Goal: Information Seeking & Learning: Learn about a topic

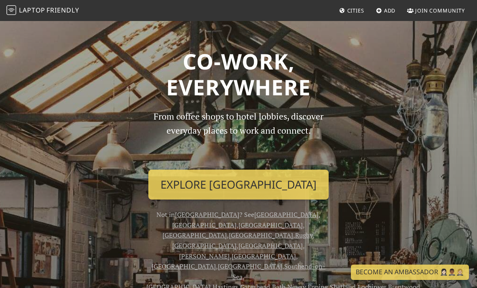
click at [298, 186] on link "Explore London" at bounding box center [238, 185] width 180 height 30
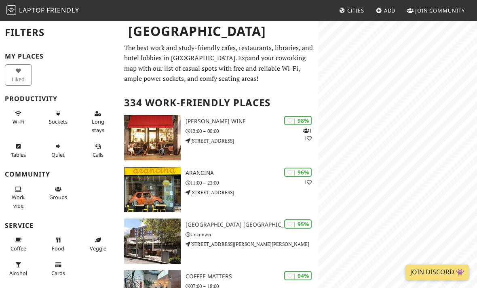
scroll to position [22, 0]
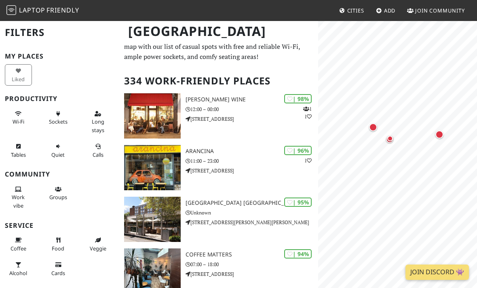
click at [440, 132] on div "Map marker" at bounding box center [439, 134] width 8 height 8
click at [394, 138] on div "Clarnico Coffee 86%" at bounding box center [381, 134] width 79 height 34
click at [404, 128] on link "Clarnico Coffee" at bounding box center [381, 125] width 71 height 10
click at [397, 124] on div "Map marker" at bounding box center [393, 123] width 16 height 16
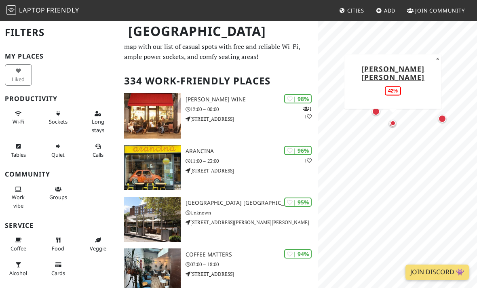
click at [381, 116] on div "Map marker" at bounding box center [376, 111] width 16 height 16
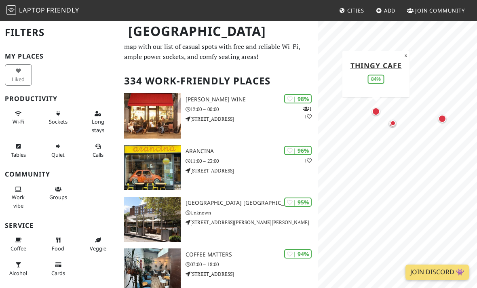
click at [393, 67] on link "Thingy Cafe" at bounding box center [375, 65] width 51 height 10
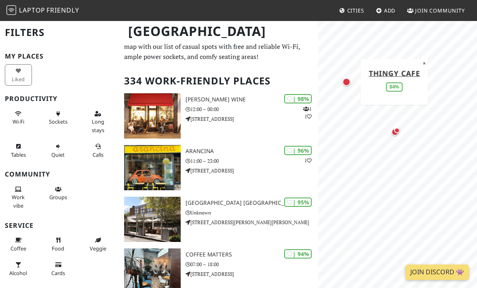
click at [395, 139] on div "Map marker" at bounding box center [395, 132] width 16 height 16
click at [400, 84] on link "Bad Coffee" at bounding box center [394, 86] width 47 height 10
click at [418, 78] on button "×" at bounding box center [422, 75] width 8 height 9
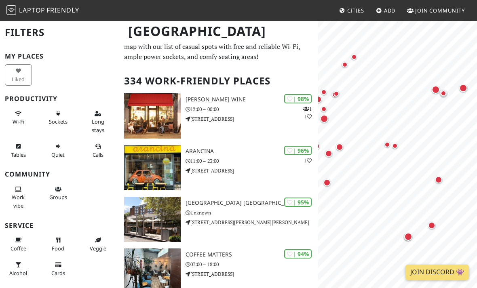
click at [445, 180] on div "Map marker" at bounding box center [438, 180] width 16 height 16
click at [450, 130] on link "Root25" at bounding box center [438, 133] width 30 height 10
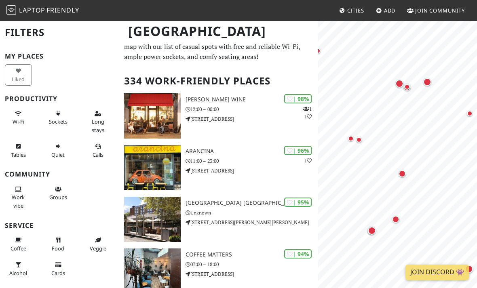
click at [359, 139] on div "Map marker" at bounding box center [359, 140] width 6 height 6
click at [356, 142] on div "Map marker" at bounding box center [359, 140] width 16 height 16
click at [361, 144] on div "Map marker" at bounding box center [359, 140] width 16 height 16
click at [366, 144] on div "Map marker" at bounding box center [359, 140] width 16 height 16
click at [360, 145] on div "Map marker" at bounding box center [359, 140] width 16 height 16
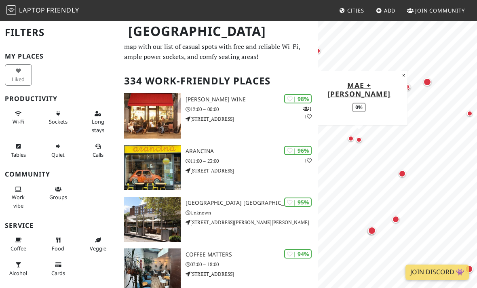
click at [468, 114] on div "Map marker" at bounding box center [470, 114] width 6 height 6
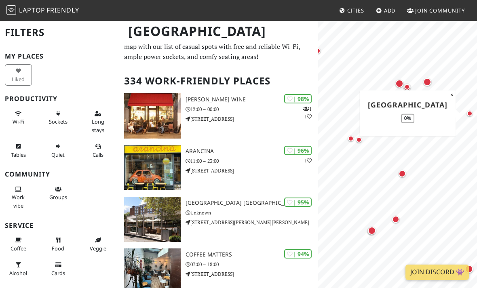
click at [451, 91] on button "×" at bounding box center [452, 94] width 8 height 9
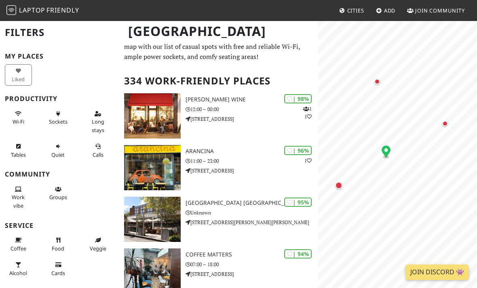
click at [448, 124] on div "Map marker" at bounding box center [445, 124] width 16 height 16
click at [381, 86] on div "Map marker" at bounding box center [377, 82] width 16 height 16
click at [423, 105] on div "Map marker" at bounding box center [419, 106] width 16 height 16
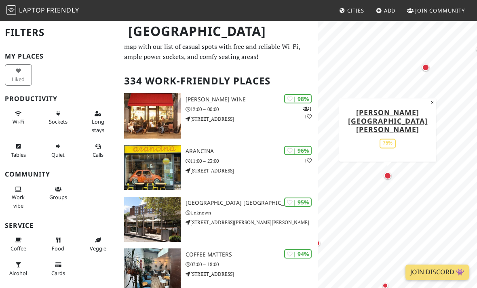
click at [433, 126] on div "Map marker" at bounding box center [430, 128] width 16 height 16
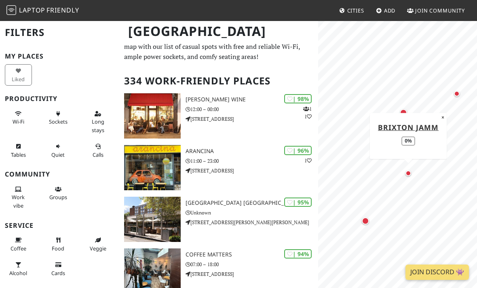
click at [441, 120] on button "×" at bounding box center [443, 117] width 8 height 9
click at [408, 113] on div "Map marker" at bounding box center [403, 113] width 16 height 16
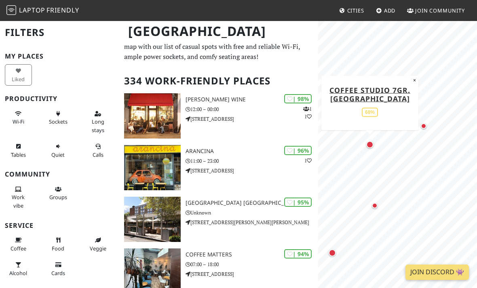
click at [427, 127] on div "Map marker" at bounding box center [423, 126] width 16 height 16
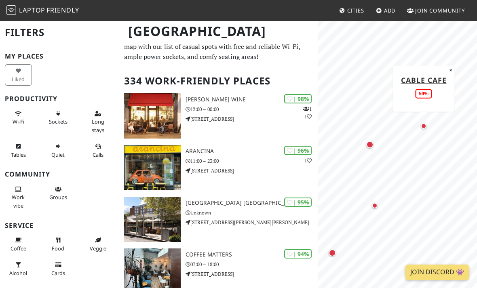
click at [372, 146] on div "Map marker" at bounding box center [369, 144] width 7 height 7
click at [355, 83] on div "Map marker" at bounding box center [353, 80] width 16 height 16
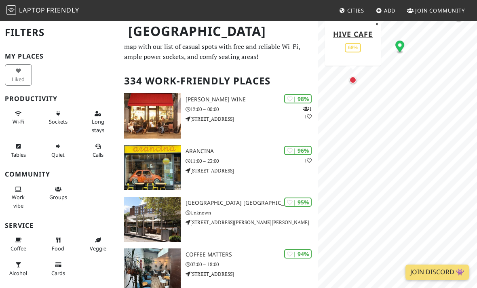
click at [366, 36] on link "Hive Cafe" at bounding box center [353, 34] width 40 height 10
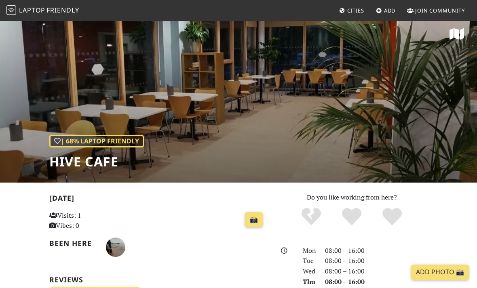
scroll to position [6, 0]
